Goal: Find specific page/section: Find specific page/section

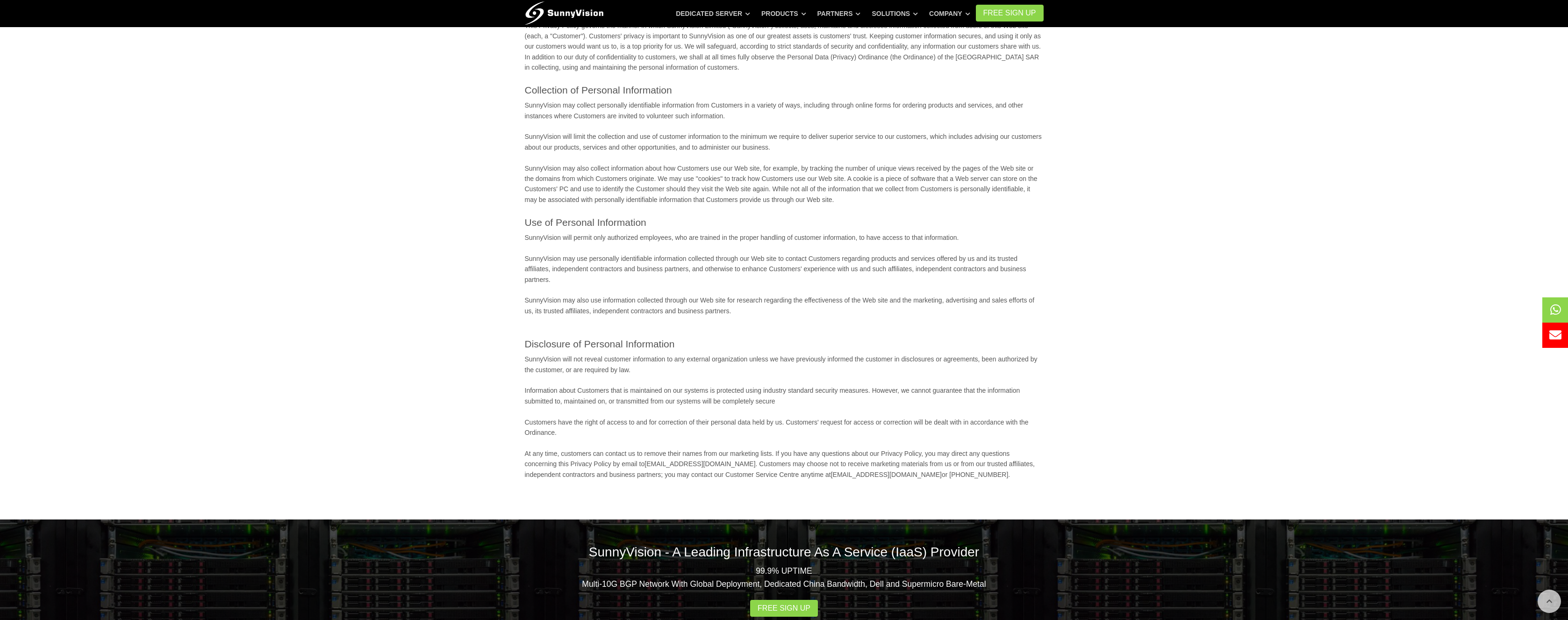
scroll to position [132, 0]
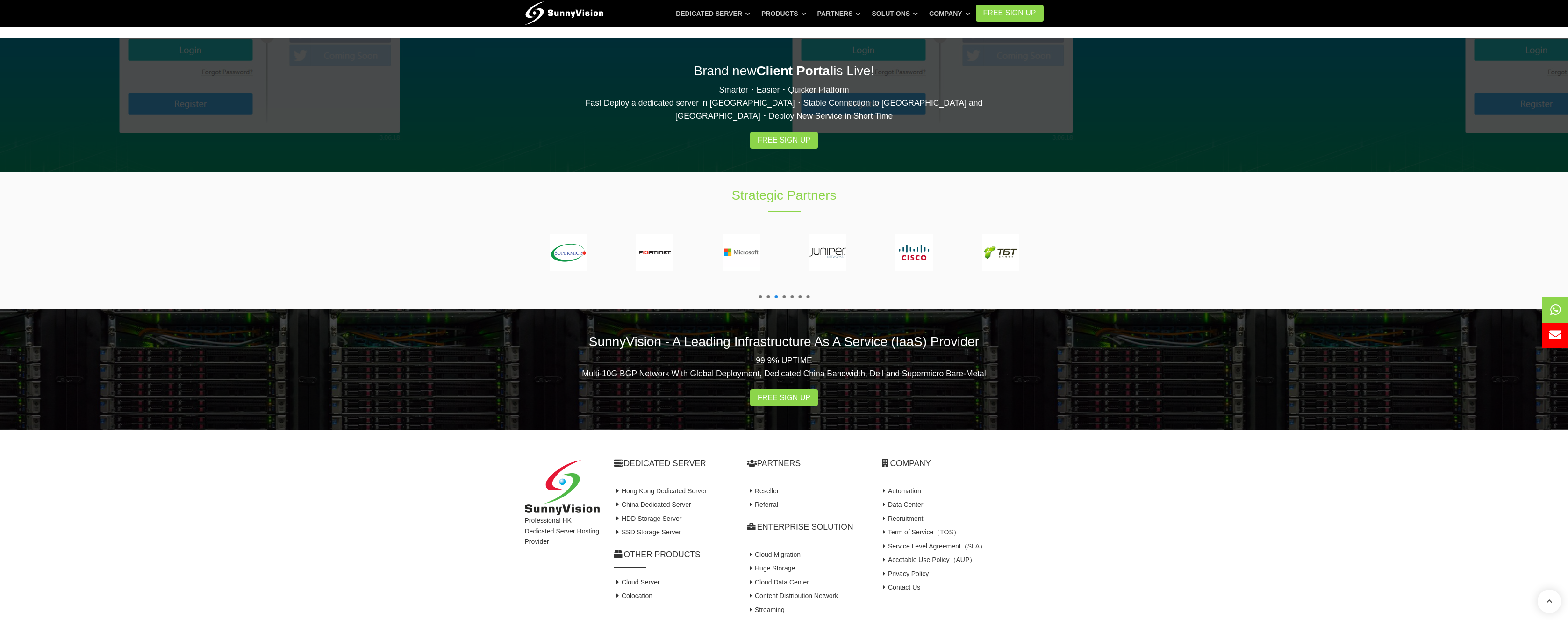
scroll to position [1577, 0]
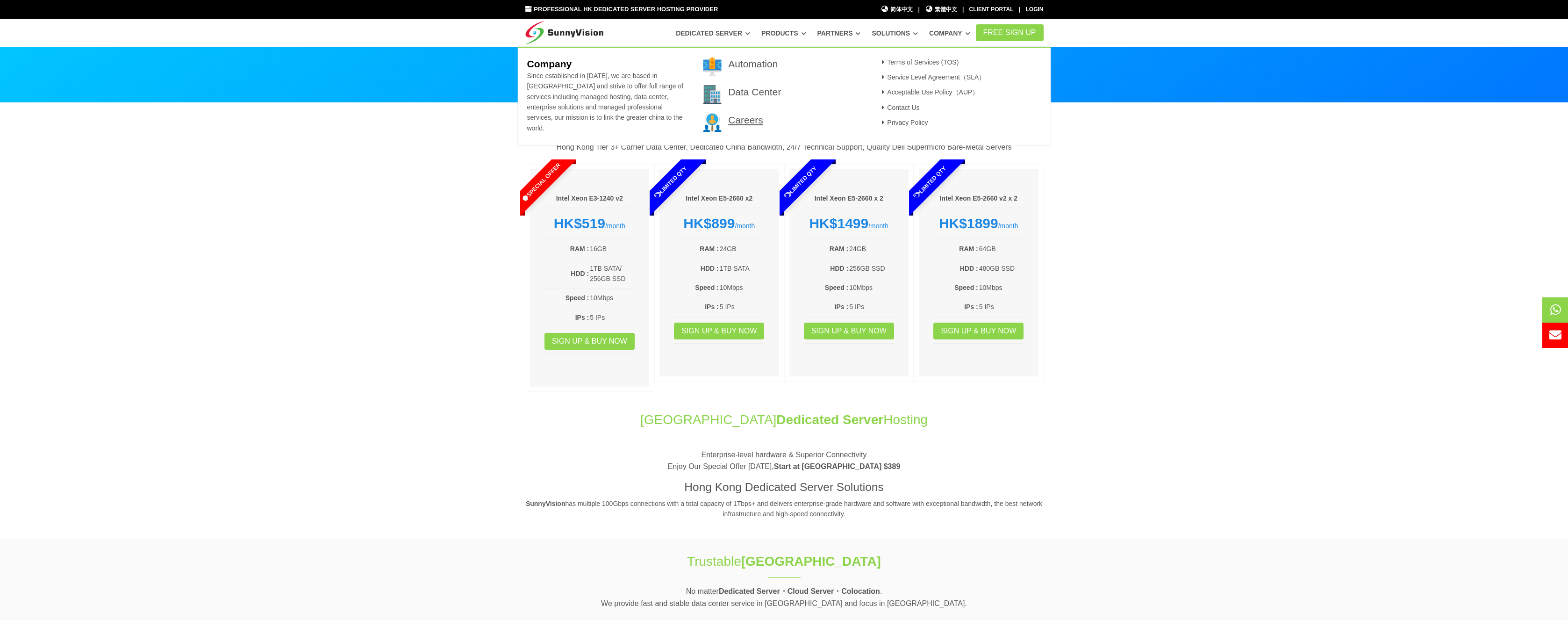
click at [745, 123] on link "Careers" at bounding box center [746, 119] width 36 height 11
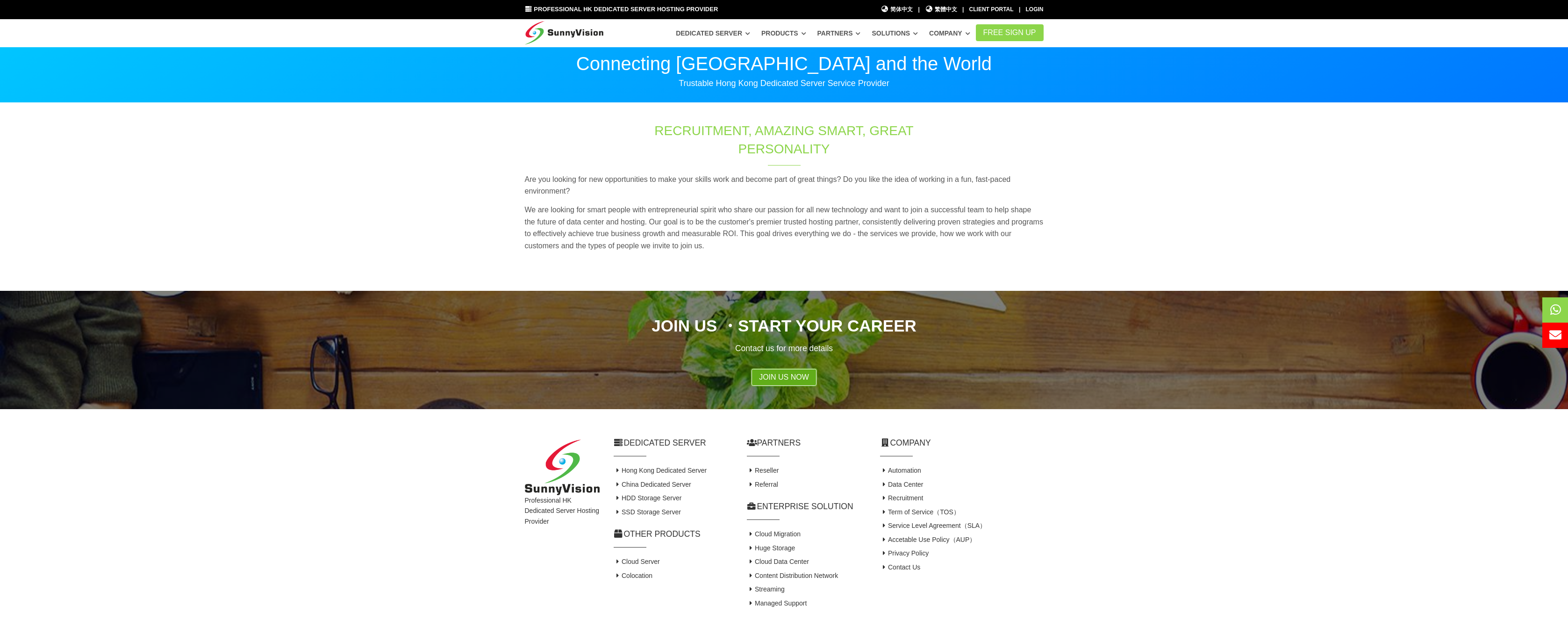
click at [799, 373] on link "Join Us Now" at bounding box center [784, 377] width 65 height 17
